Goal: Transaction & Acquisition: Book appointment/travel/reservation

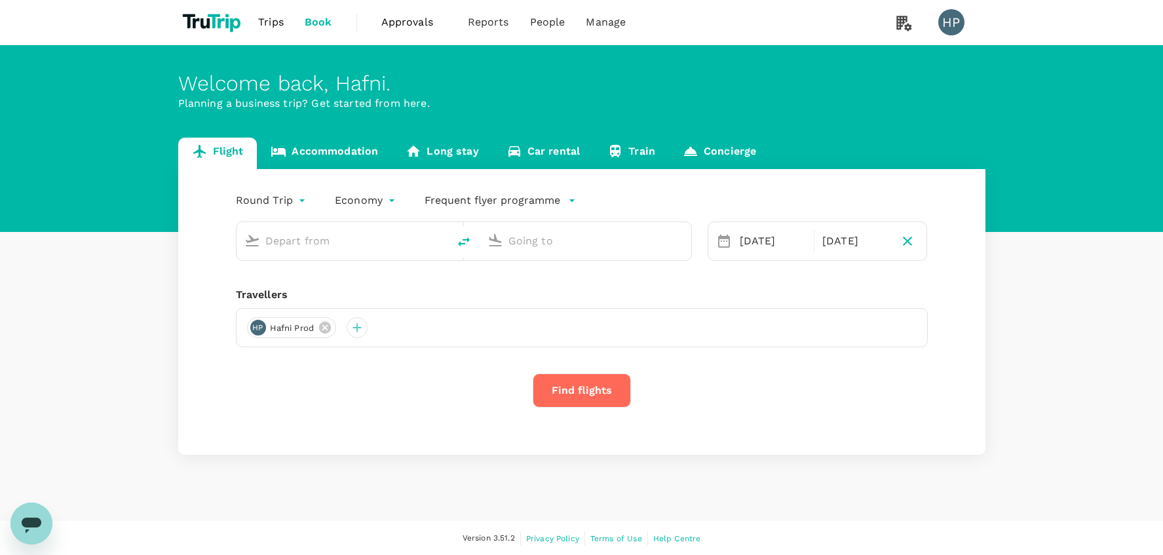
type input "[GEOGRAPHIC_DATA] ([PERSON_NAME])"
type input "Singapore Changi (SIN)"
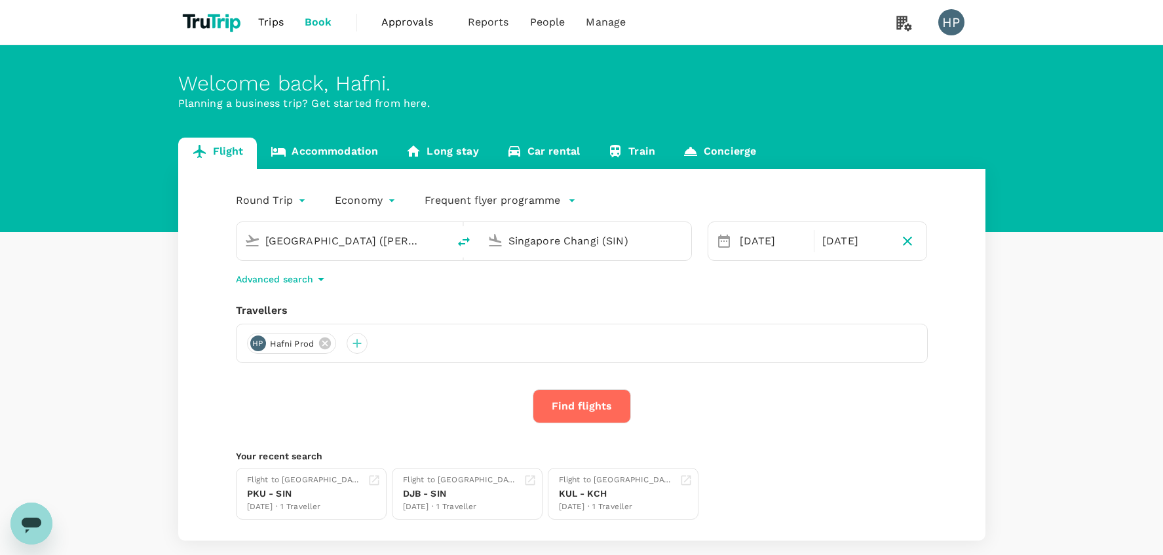
click at [381, 240] on input "[GEOGRAPHIC_DATA] ([PERSON_NAME])" at bounding box center [342, 241] width 155 height 20
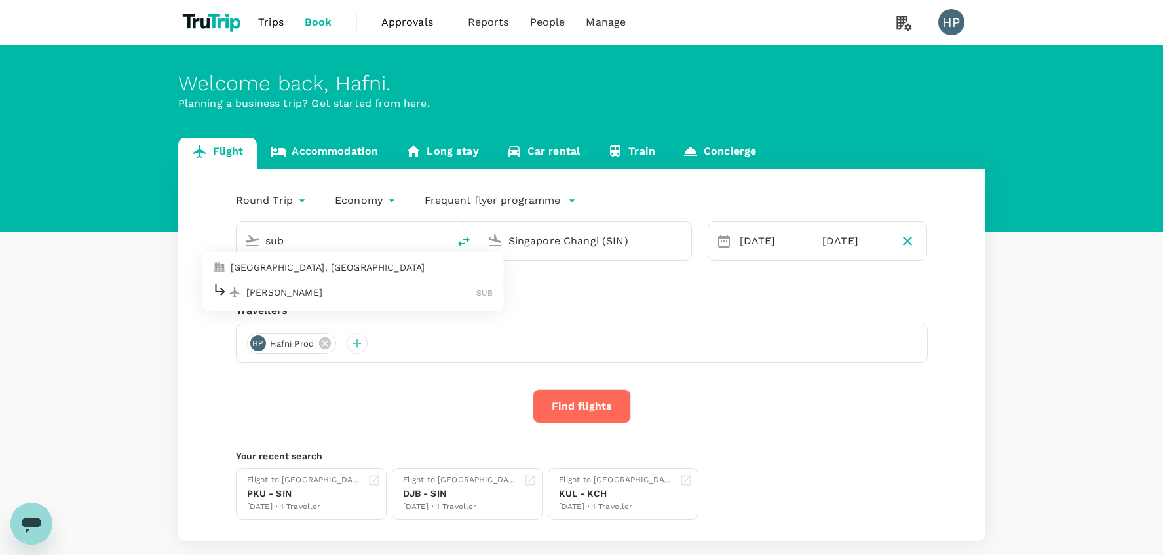
click at [358, 294] on p "[PERSON_NAME]" at bounding box center [361, 292] width 230 height 13
type input "[PERSON_NAME] (SUB)"
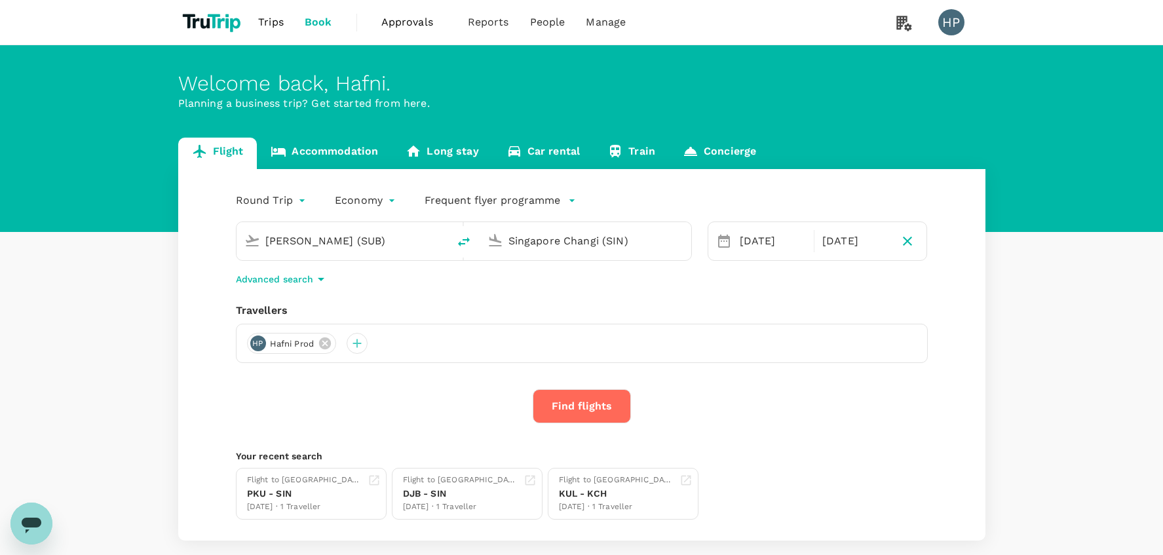
click at [131, 300] on div "Flight Accommodation Long stay Car rental Train Concierge Round Trip roundtrip …" at bounding box center [581, 339] width 1163 height 403
click at [912, 241] on icon "button" at bounding box center [907, 241] width 16 height 16
type input "oneway"
click at [571, 407] on button "Find flights" at bounding box center [582, 406] width 98 height 34
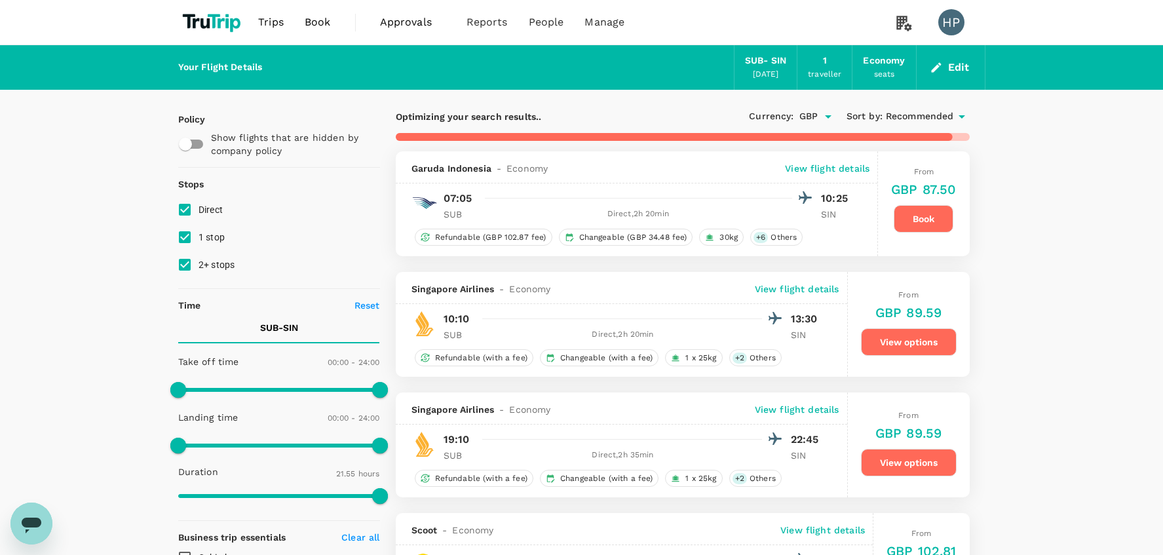
type input "1805"
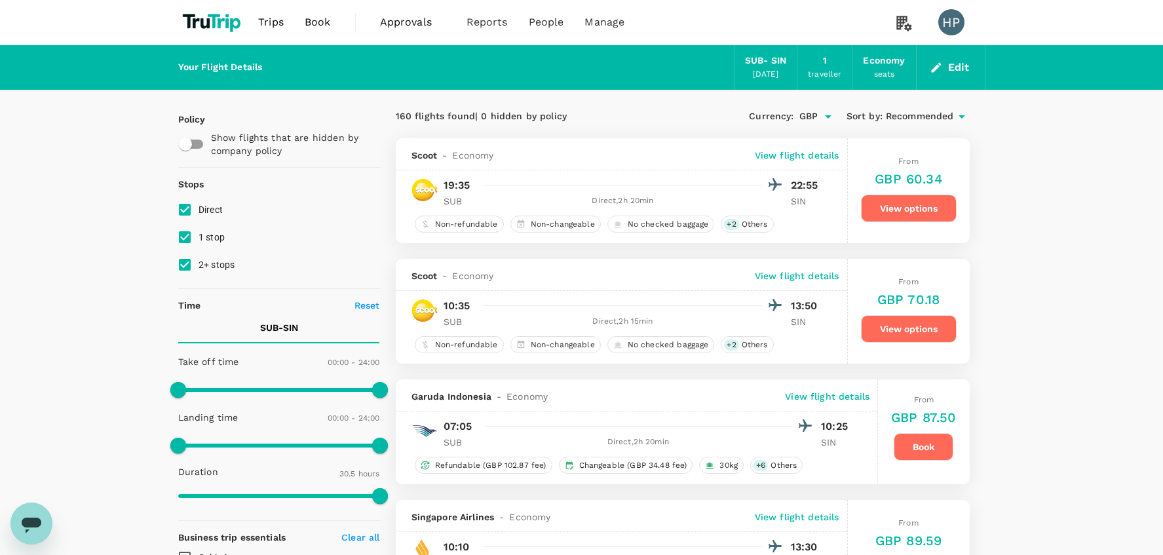
click at [423, 69] on div "Your Flight Details SUB - SIN [DATE] 1 traveller Economy seats Edit" at bounding box center [581, 67] width 807 height 45
drag, startPoint x: 396, startPoint y: 116, endPoint x: 410, endPoint y: 116, distance: 13.8
click at [410, 116] on div "160 flights found | 0 hidden by policy" at bounding box center [539, 116] width 287 height 14
click at [585, 116] on div "160 flights found | 0 hidden by policy" at bounding box center [539, 116] width 287 height 14
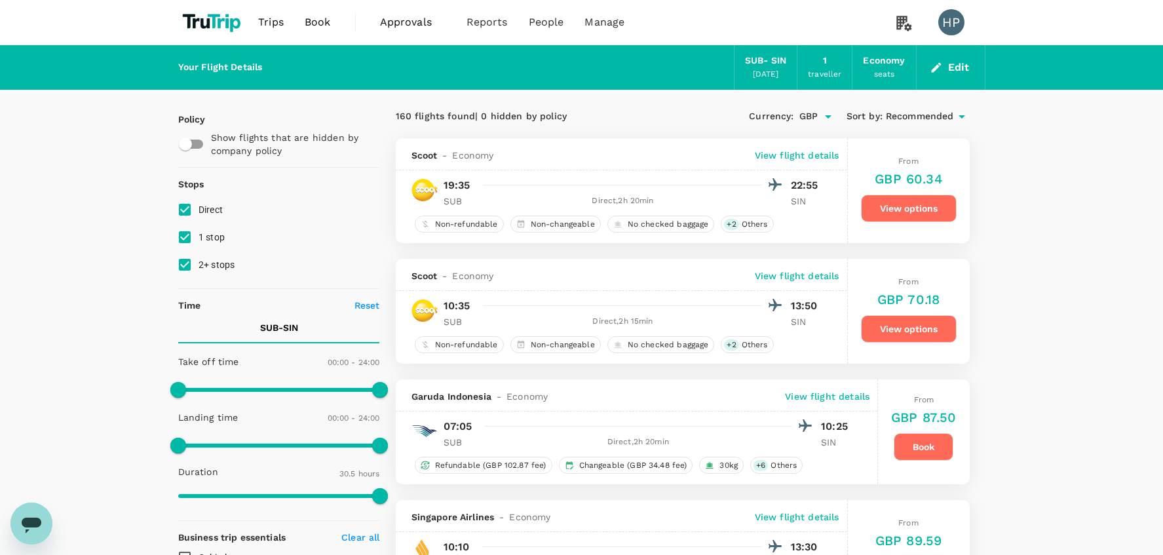
click at [806, 153] on p "View flight details" at bounding box center [797, 155] width 85 height 13
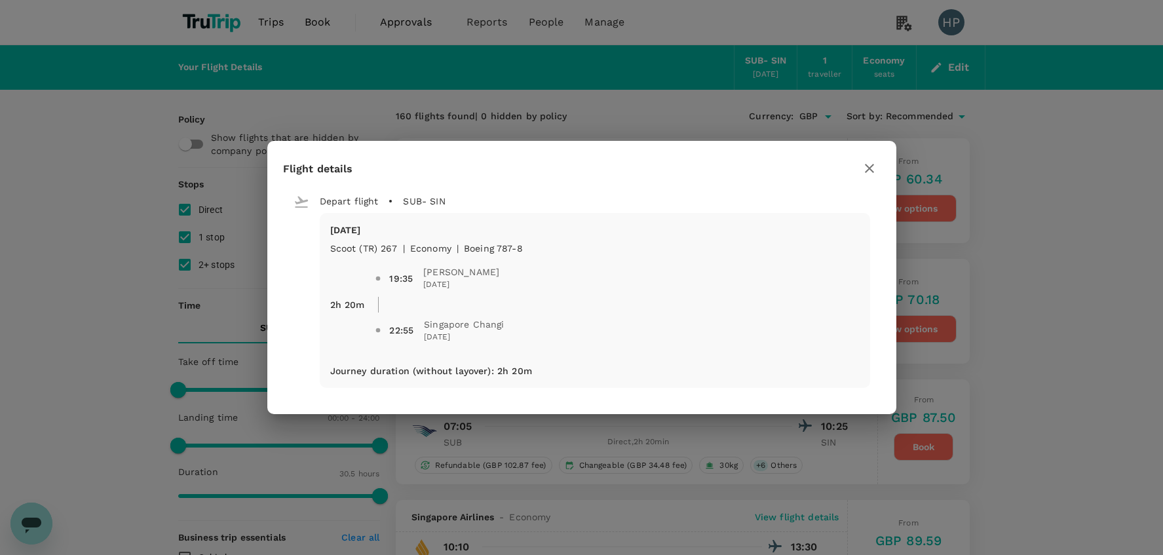
drag, startPoint x: 383, startPoint y: 250, endPoint x: 396, endPoint y: 250, distance: 13.8
click at [396, 250] on div "19:35 [PERSON_NAME] Intl [DATE] 22:55 [GEOGRAPHIC_DATA] Changi [DATE]" at bounding box center [611, 299] width 495 height 110
drag, startPoint x: 378, startPoint y: 250, endPoint x: 398, endPoint y: 250, distance: 20.3
click at [398, 250] on div "19:35 [PERSON_NAME] Intl [DATE] 22:55 [GEOGRAPHIC_DATA] Changi [DATE]" at bounding box center [611, 299] width 495 height 110
drag, startPoint x: 312, startPoint y: 246, endPoint x: 396, endPoint y: 250, distance: 84.0
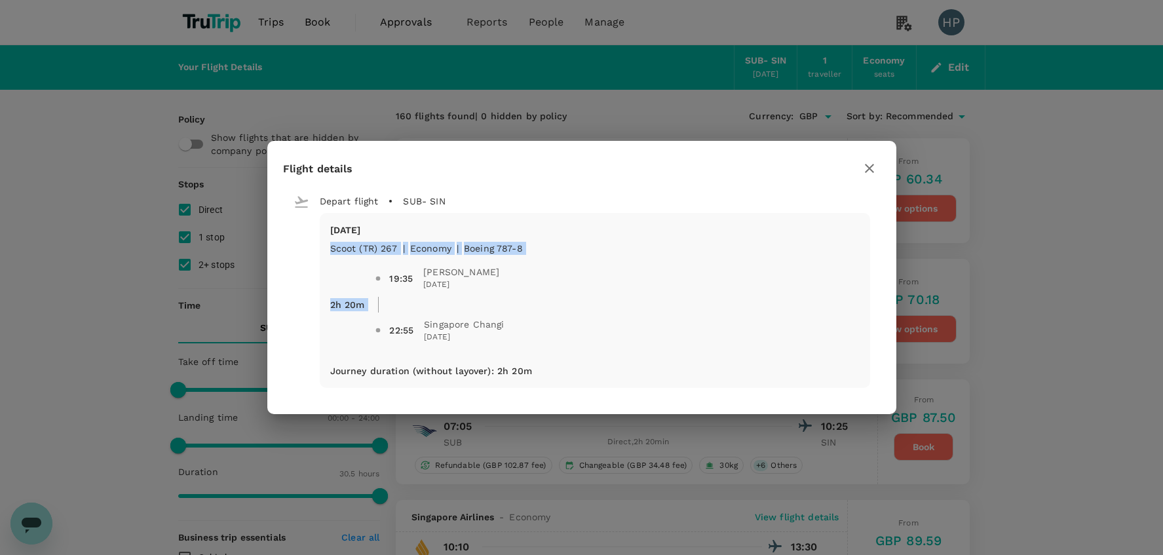
click at [396, 250] on div "[DATE] Scoot (TR) 267 | economy | Boeing 787-8 2h 20m 19:35 [PERSON_NAME] Intl …" at bounding box center [581, 301] width 576 height 176
click at [869, 168] on icon "button" at bounding box center [869, 168] width 9 height 9
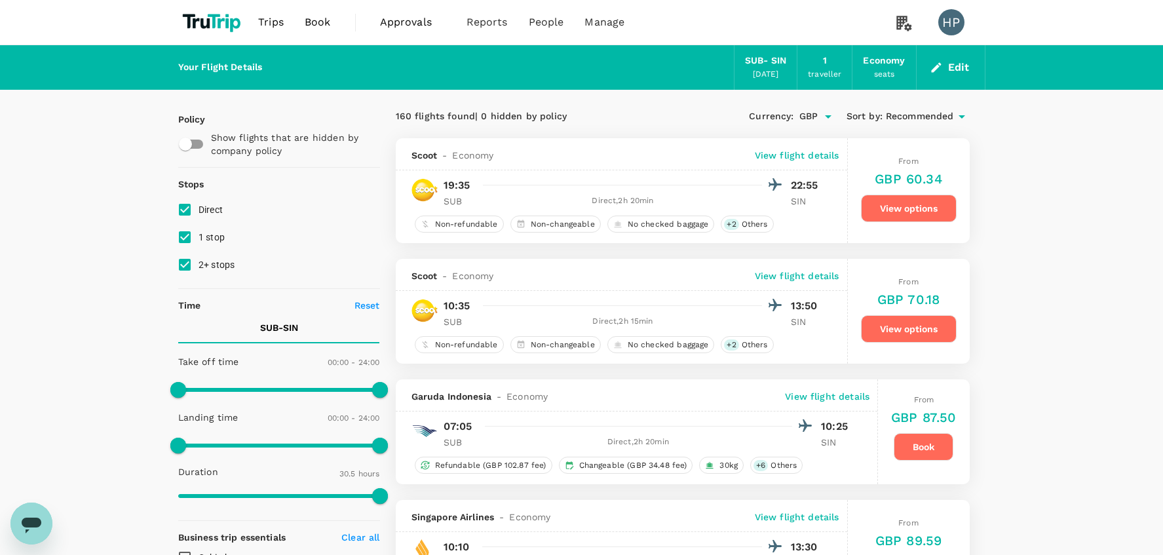
click at [402, 116] on div "160 flights found | 0 hidden by policy" at bounding box center [539, 116] width 287 height 14
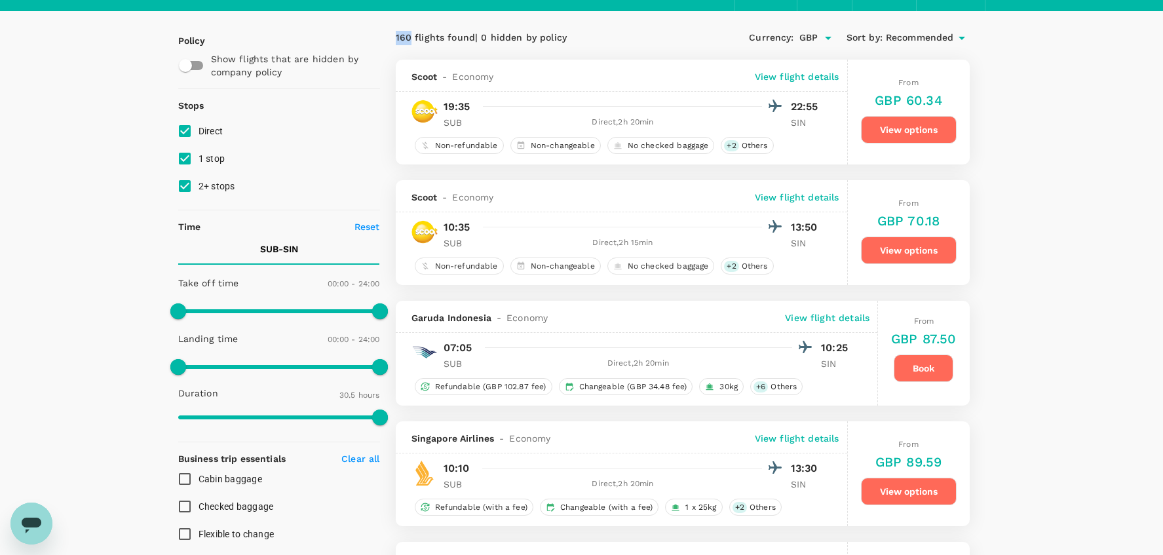
scroll to position [84, 0]
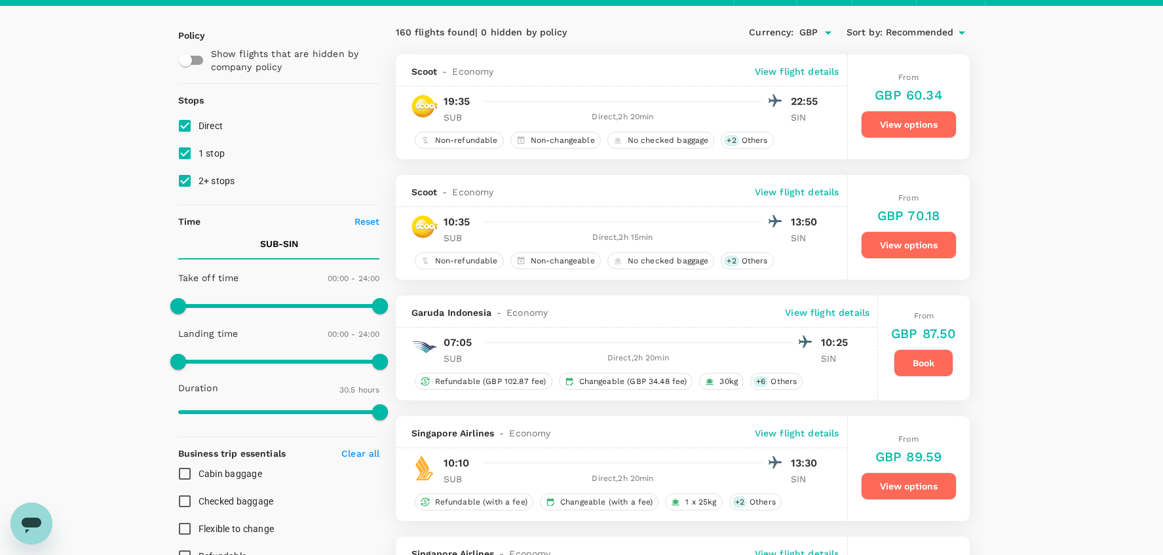
click at [809, 190] on p "View flight details" at bounding box center [797, 191] width 85 height 13
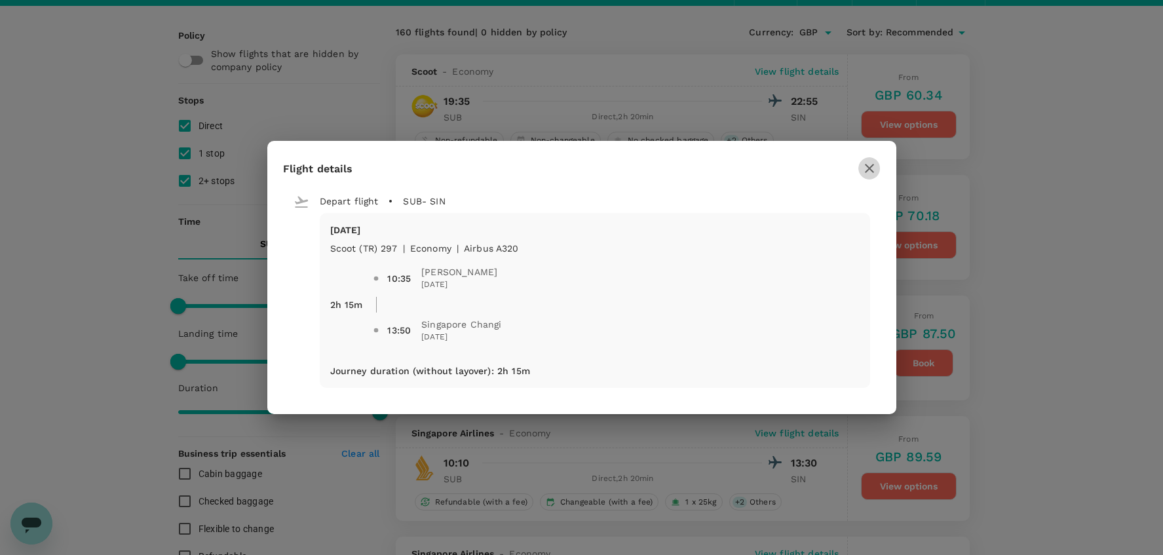
click at [868, 168] on icon "button" at bounding box center [869, 168] width 9 height 9
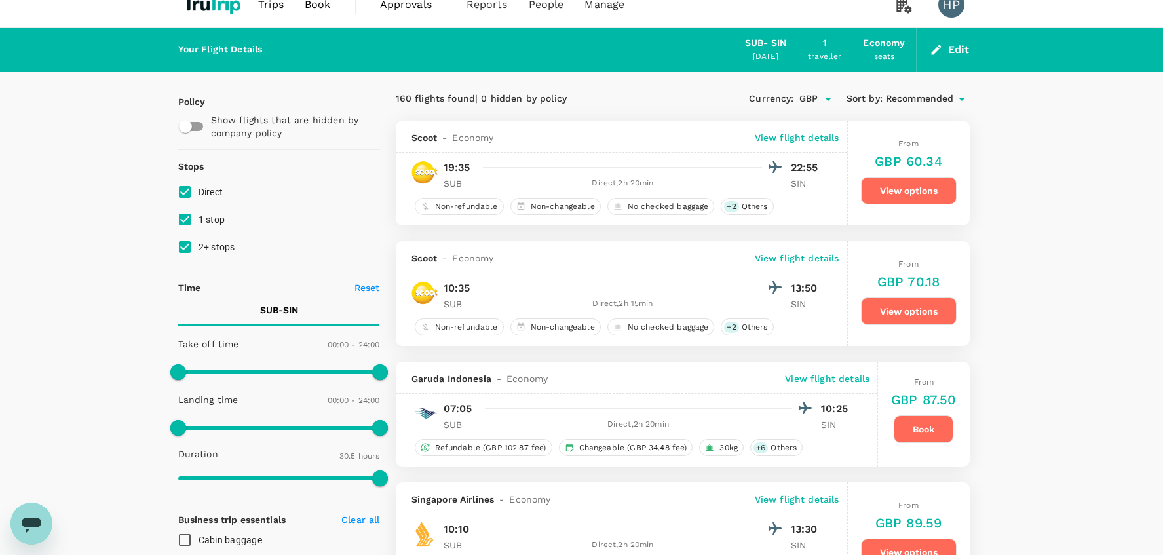
scroll to position [0, 0]
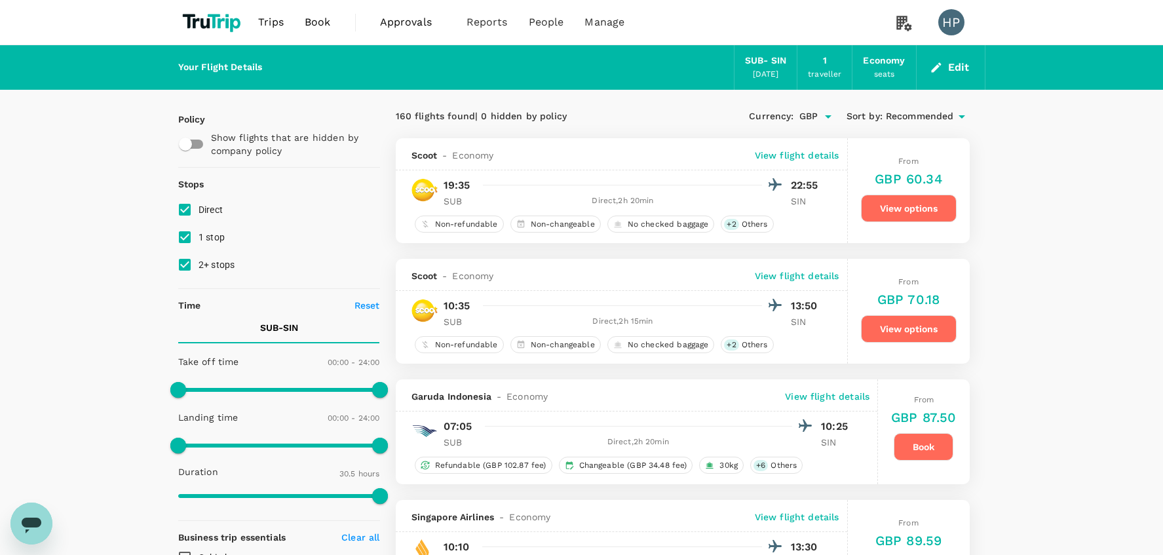
click at [318, 22] on span "Book" at bounding box center [318, 22] width 26 height 16
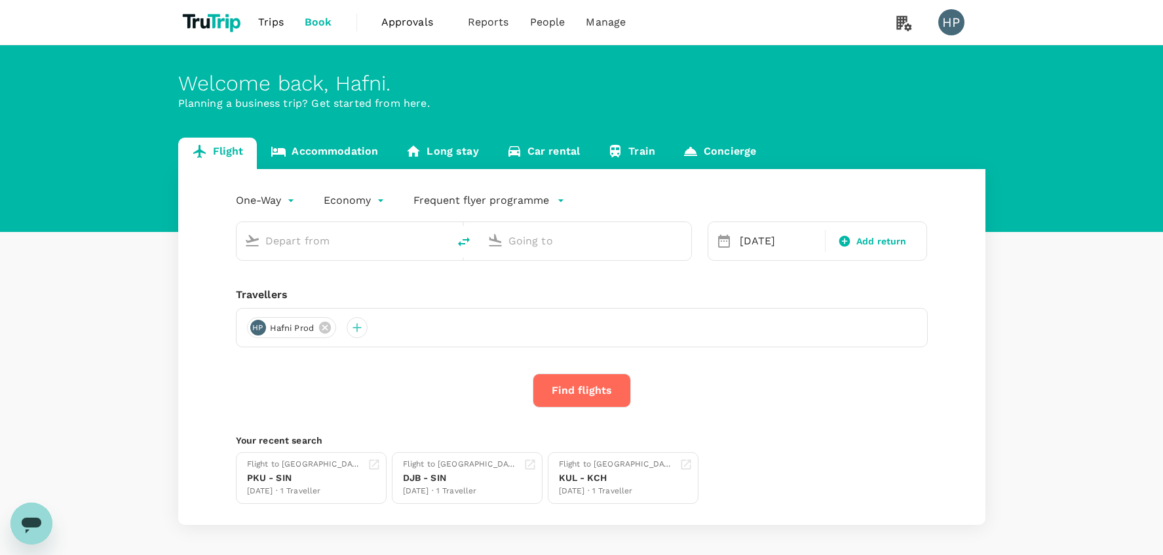
type input "[PERSON_NAME] (SUB)"
type input "Singapore Changi (SIN)"
type input "[PERSON_NAME] (SUB)"
type input "Singapore Changi (SIN)"
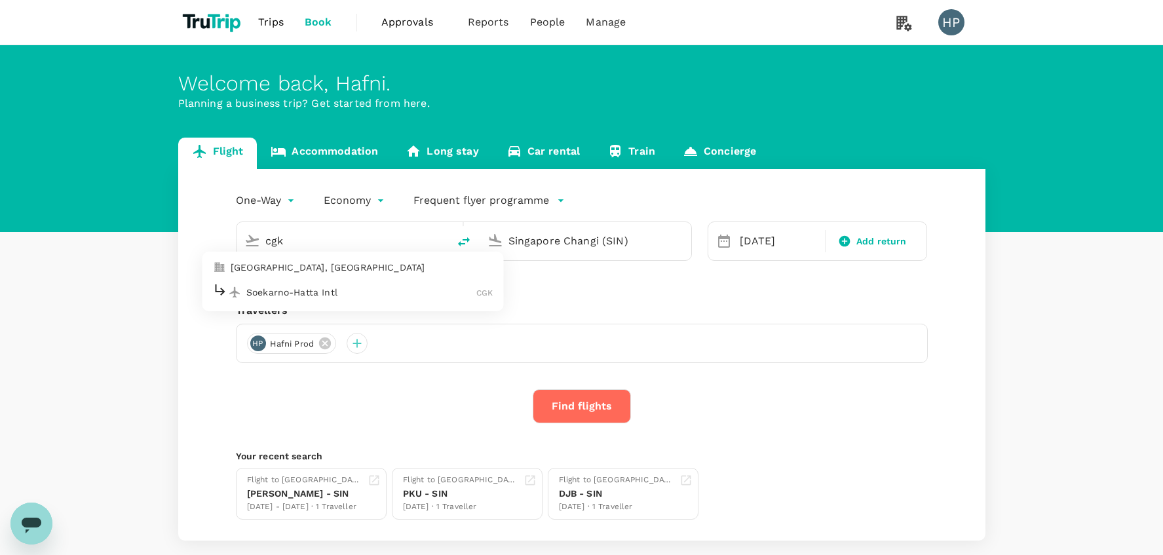
click at [372, 286] on p "Soekarno-Hatta Intl" at bounding box center [361, 292] width 230 height 13
type input "Soekarno-Hatta Intl (CGK)"
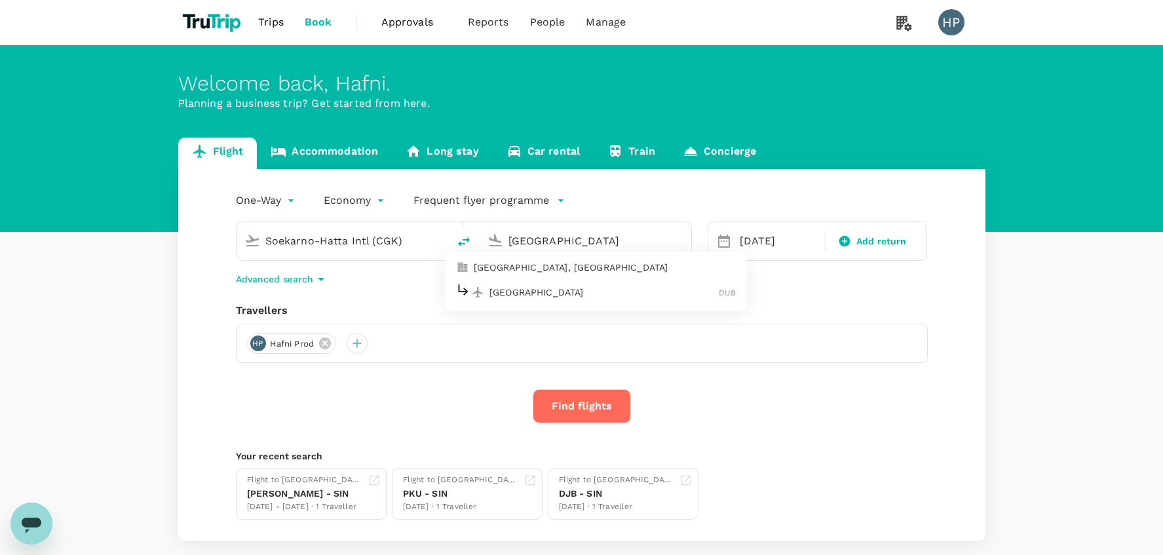
click at [541, 295] on p "[GEOGRAPHIC_DATA]" at bounding box center [603, 292] width 229 height 13
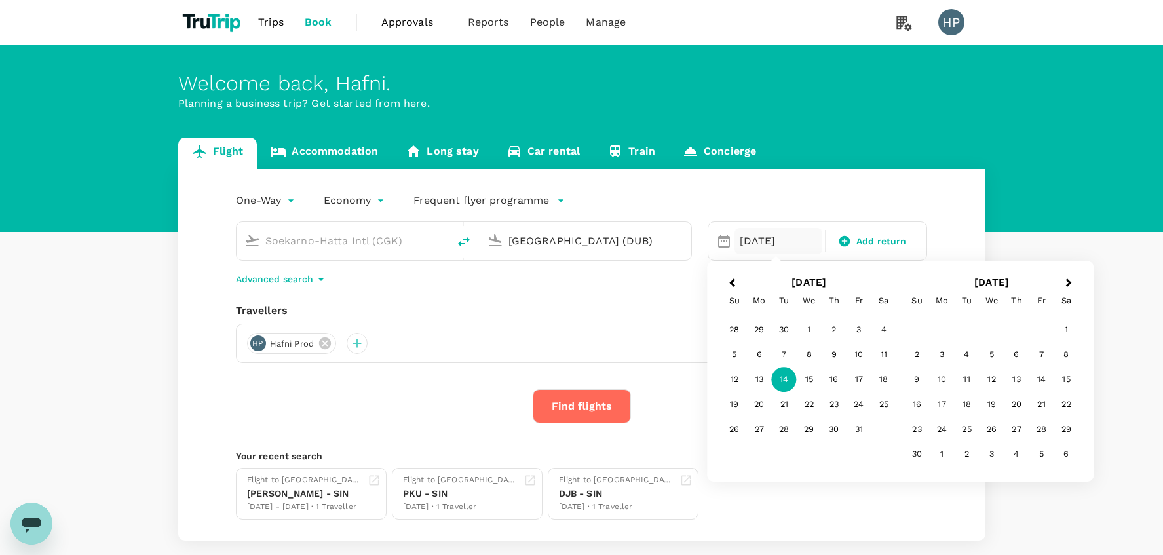
type input "[GEOGRAPHIC_DATA] (DUB)"
click at [546, 297] on div "One-Way oneway Economy economy Frequent flyer programme Soekarno-Hatta Intl (CG…" at bounding box center [581, 354] width 807 height 371
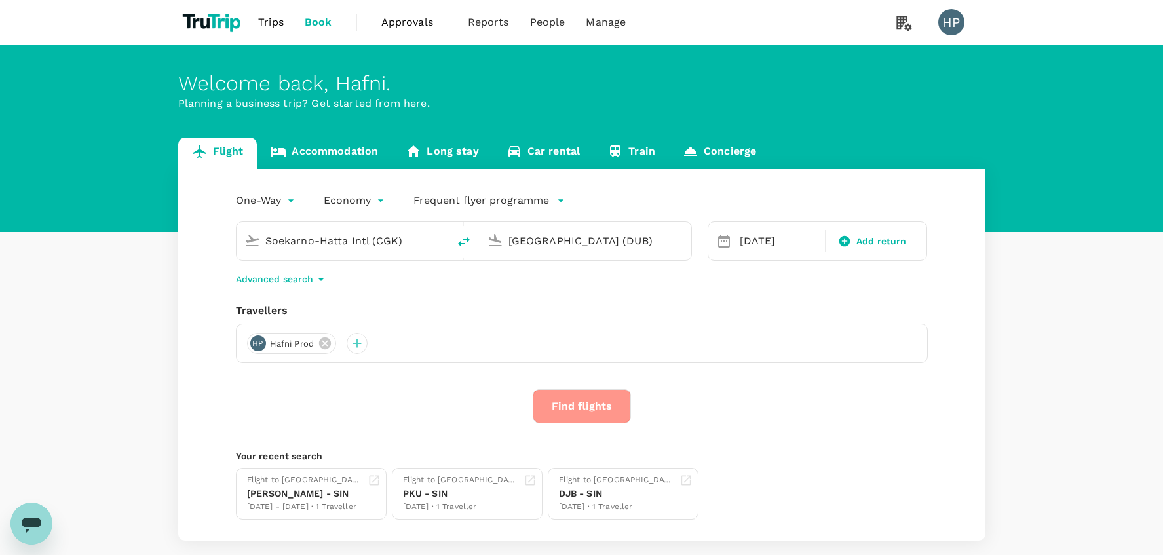
click at [579, 406] on button "Find flights" at bounding box center [582, 406] width 98 height 34
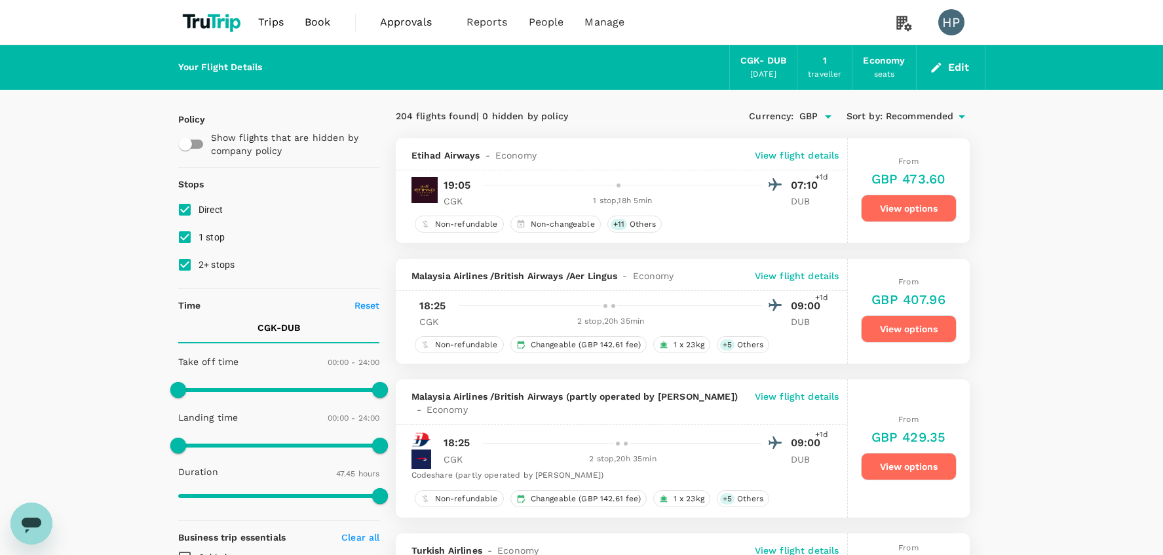
type input "2865"
drag, startPoint x: 398, startPoint y: 116, endPoint x: 561, endPoint y: 120, distance: 163.8
click at [561, 120] on div "204 flights found | 0 hidden by policy" at bounding box center [539, 116] width 287 height 14
click at [399, 117] on div "204 flights found | 0 hidden by policy" at bounding box center [539, 116] width 287 height 14
